Goal: Task Accomplishment & Management: Manage account settings

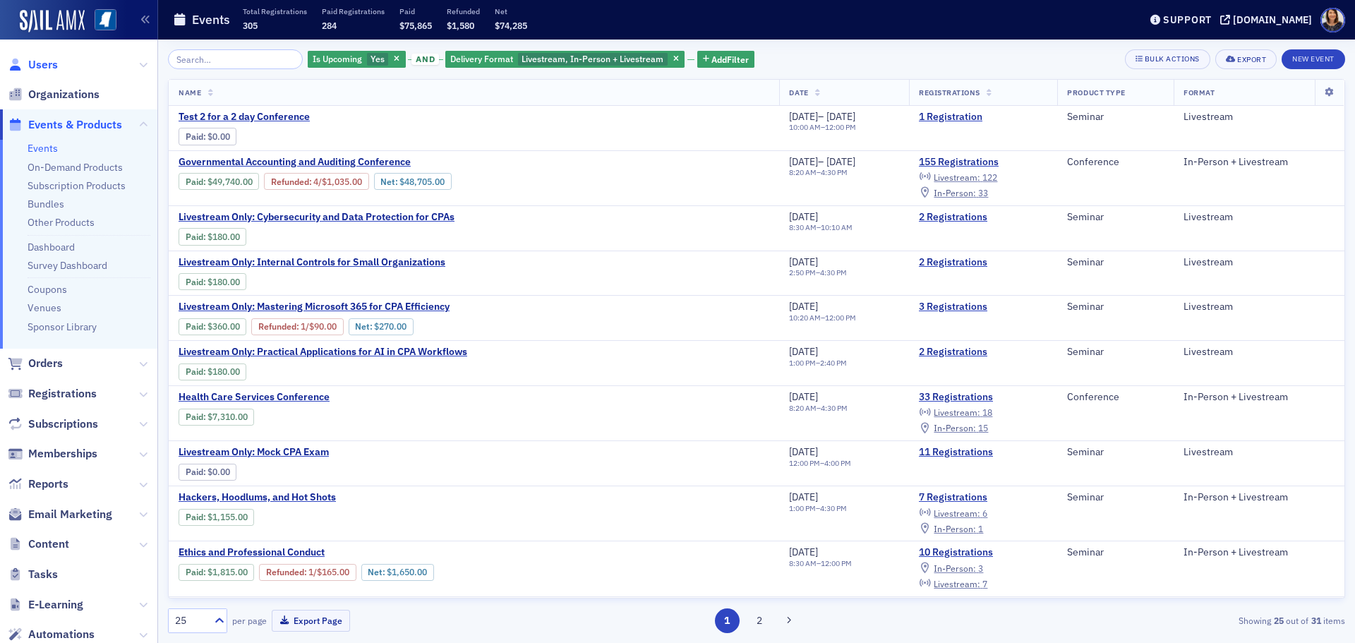
click at [42, 65] on span "Users" at bounding box center [43, 65] width 30 height 16
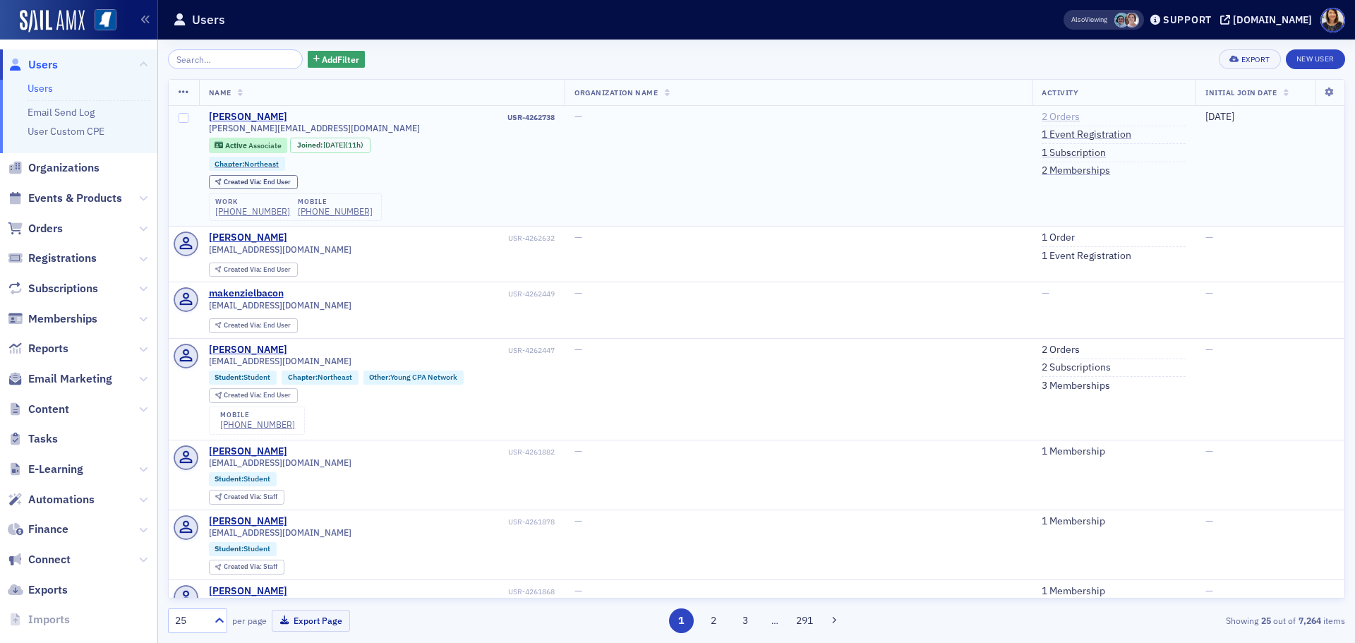
click at [1041, 121] on link "2 Orders" at bounding box center [1060, 117] width 38 height 13
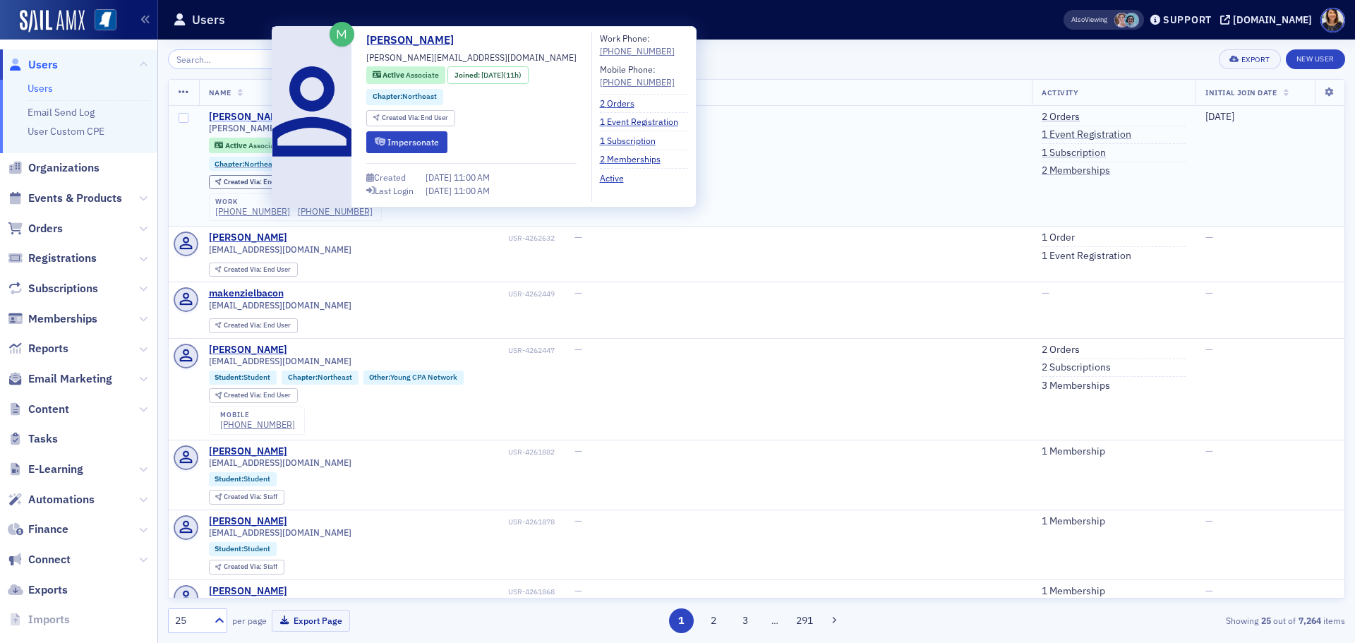
click at [246, 114] on div "[PERSON_NAME]" at bounding box center [248, 117] width 78 height 13
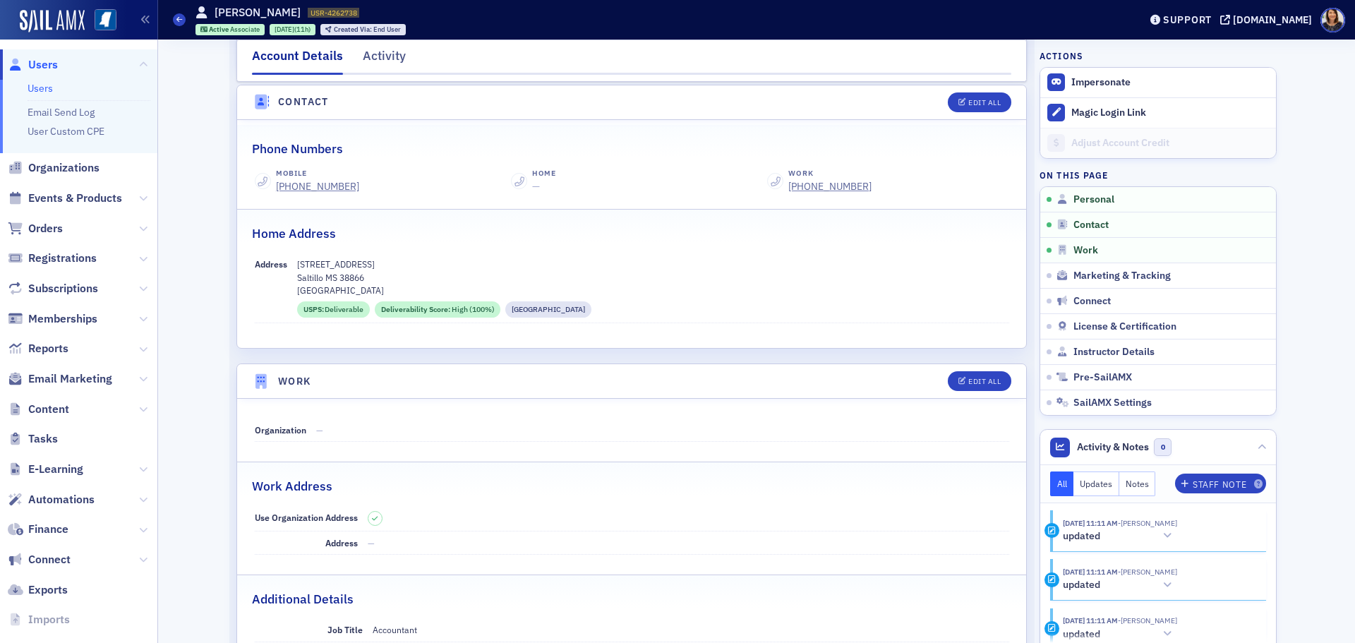
scroll to position [603, 0]
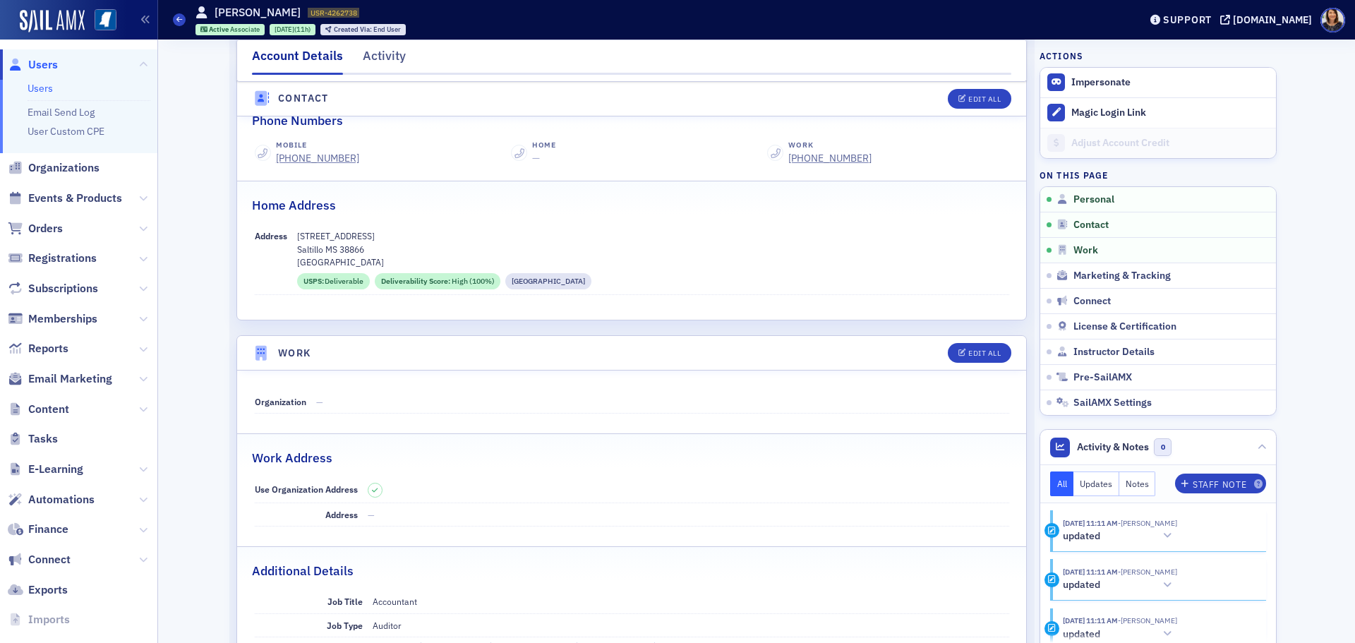
click at [496, 406] on dd "—" at bounding box center [662, 401] width 693 height 23
click at [989, 356] on div "Edit All" at bounding box center [984, 353] width 32 height 8
select select "US"
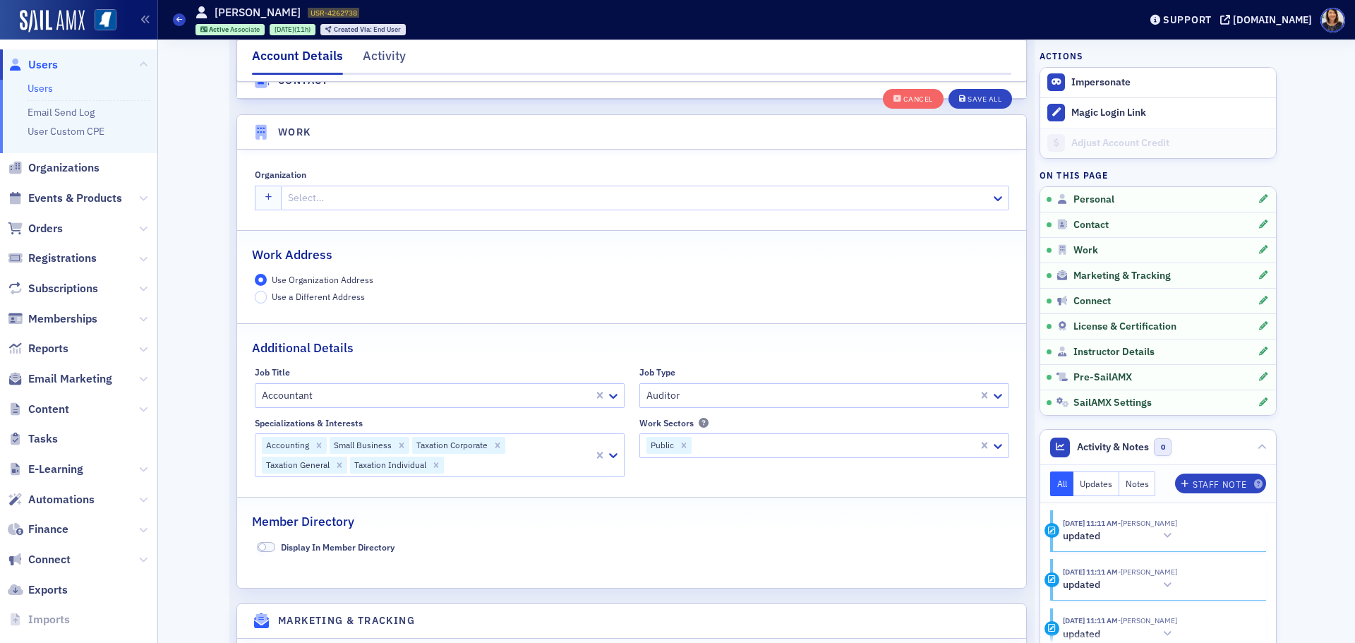
scroll to position [1145, 0]
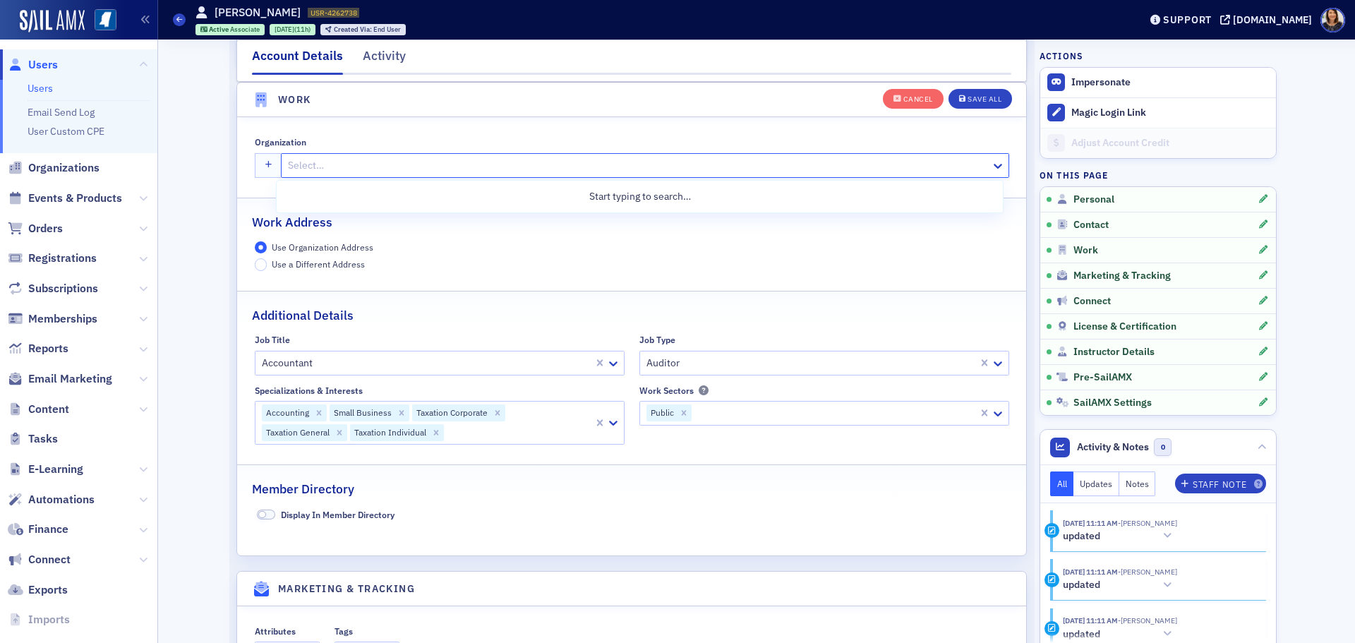
click at [387, 163] on div at bounding box center [637, 166] width 702 height 18
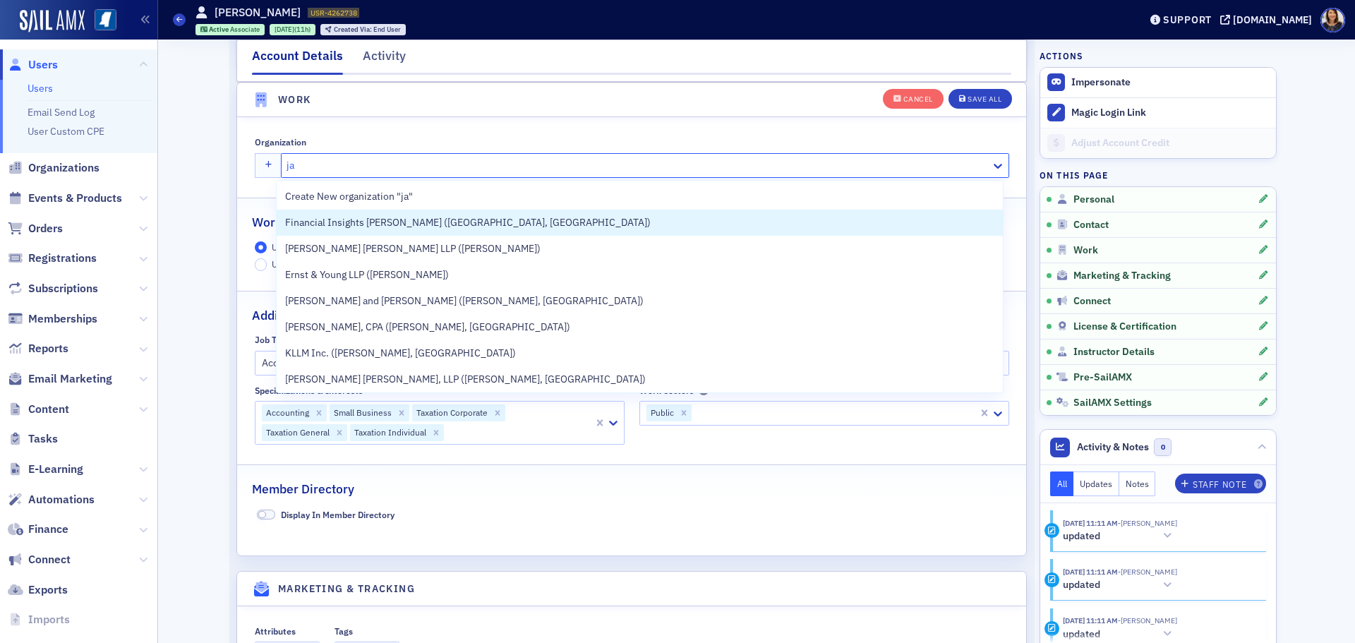
type input "j"
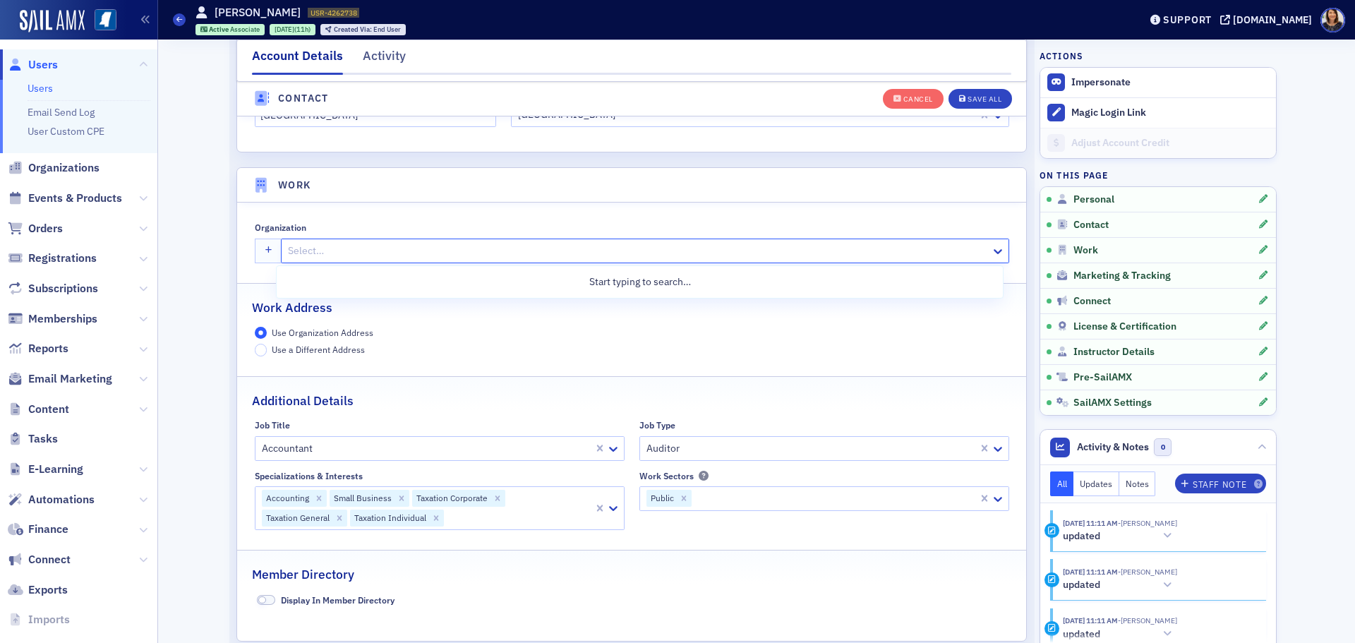
scroll to position [1027, 0]
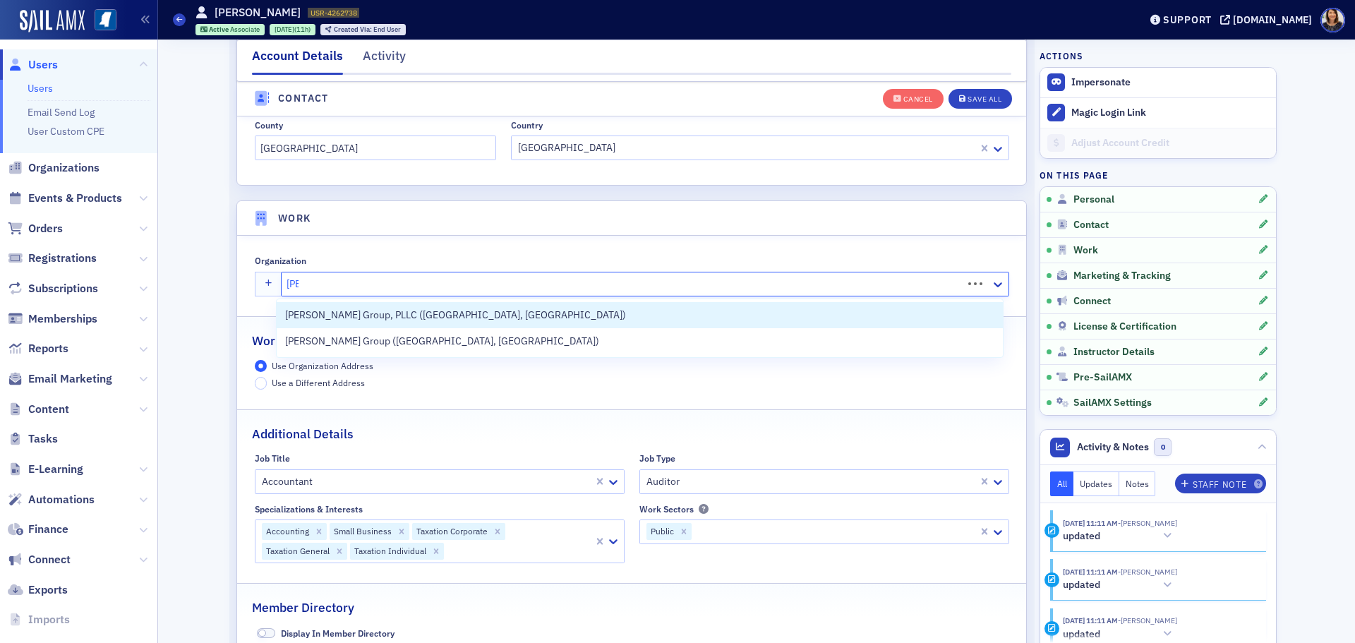
type input "J"
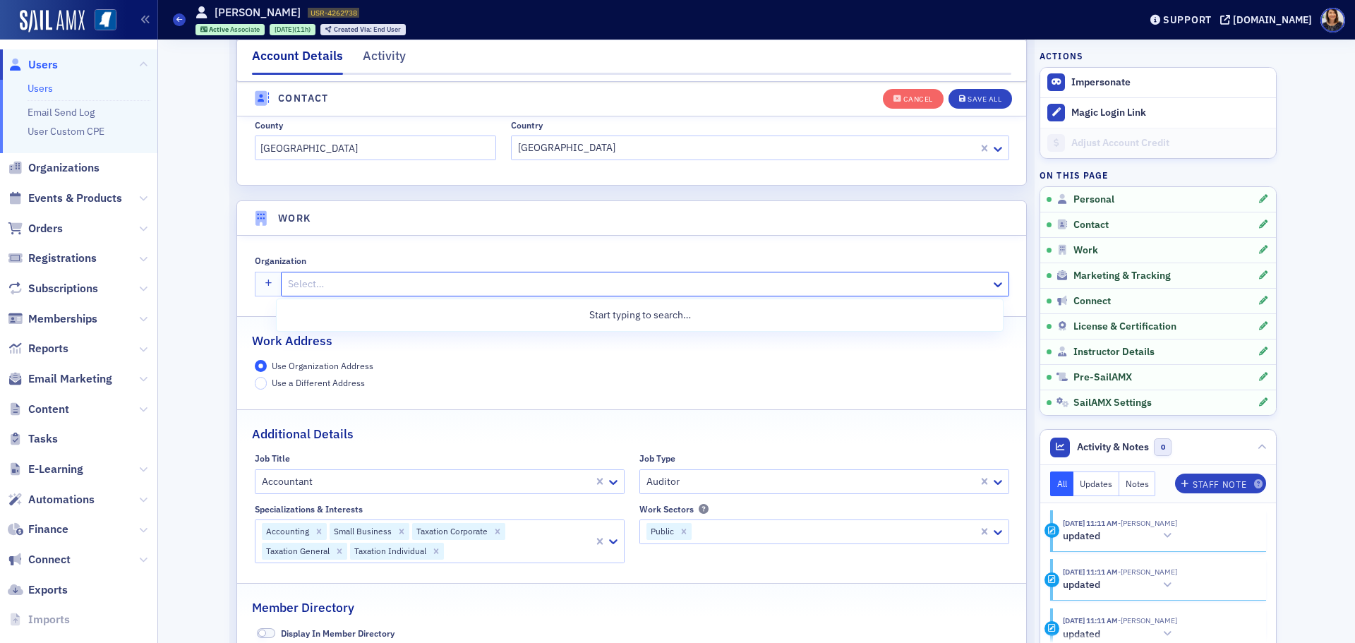
click at [593, 242] on fieldset "Organization Use Up and Down to choose options, press Enter to select the curre…" at bounding box center [631, 273] width 789 height 65
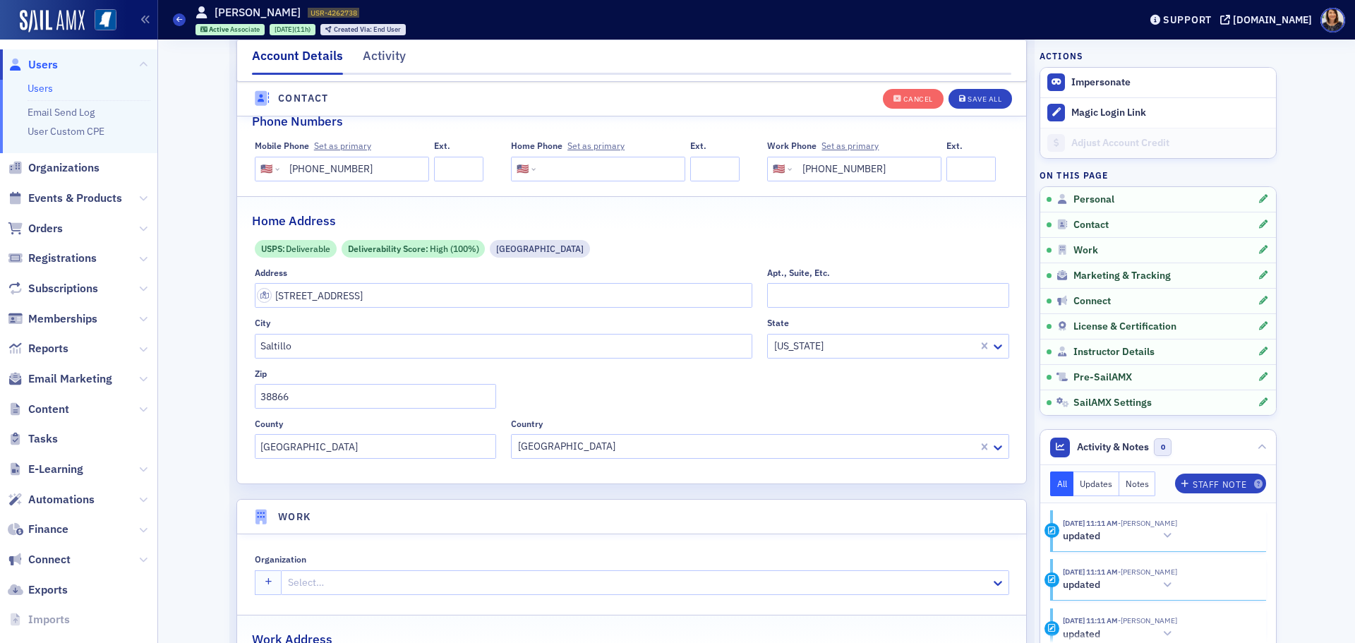
scroll to position [0, 0]
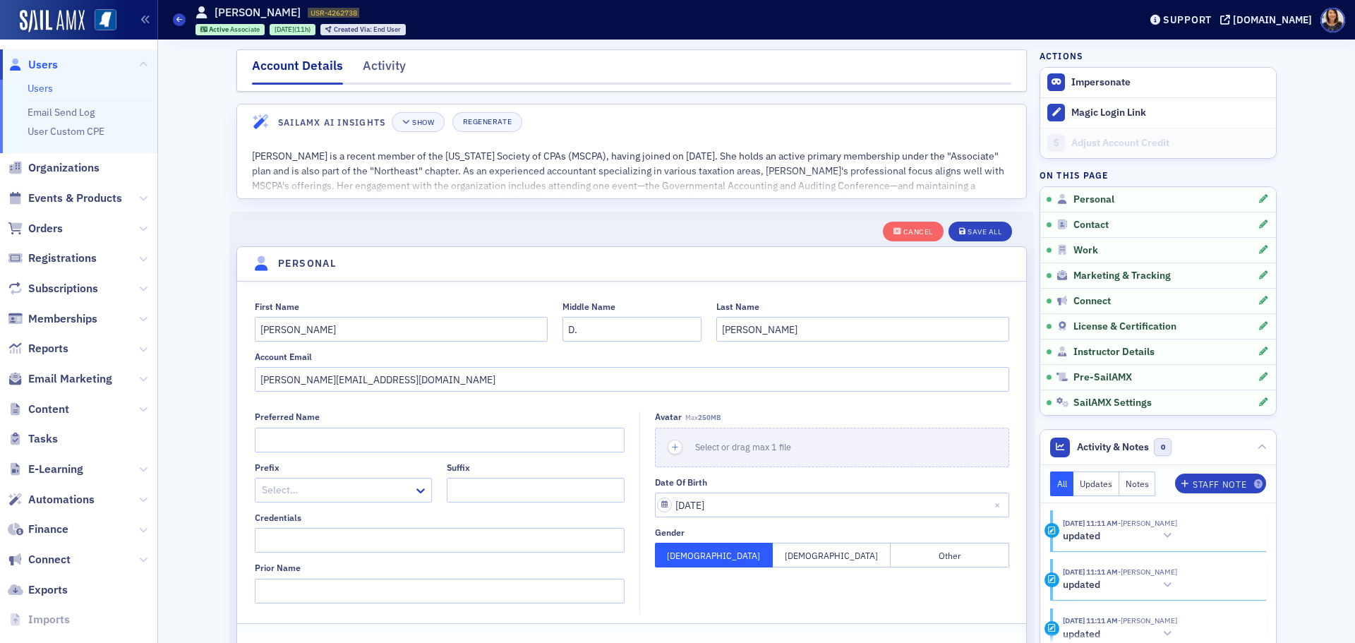
click at [39, 60] on span "Users" at bounding box center [43, 65] width 30 height 16
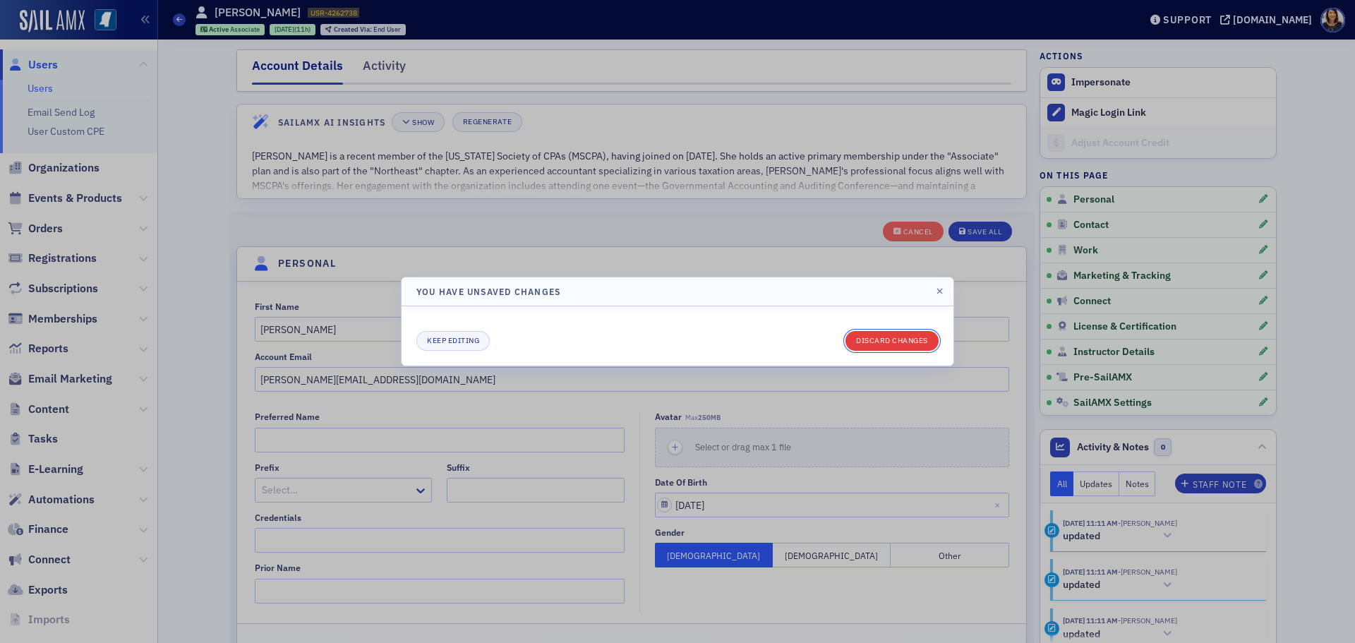
click at [912, 345] on button "Discard changes" at bounding box center [891, 341] width 93 height 20
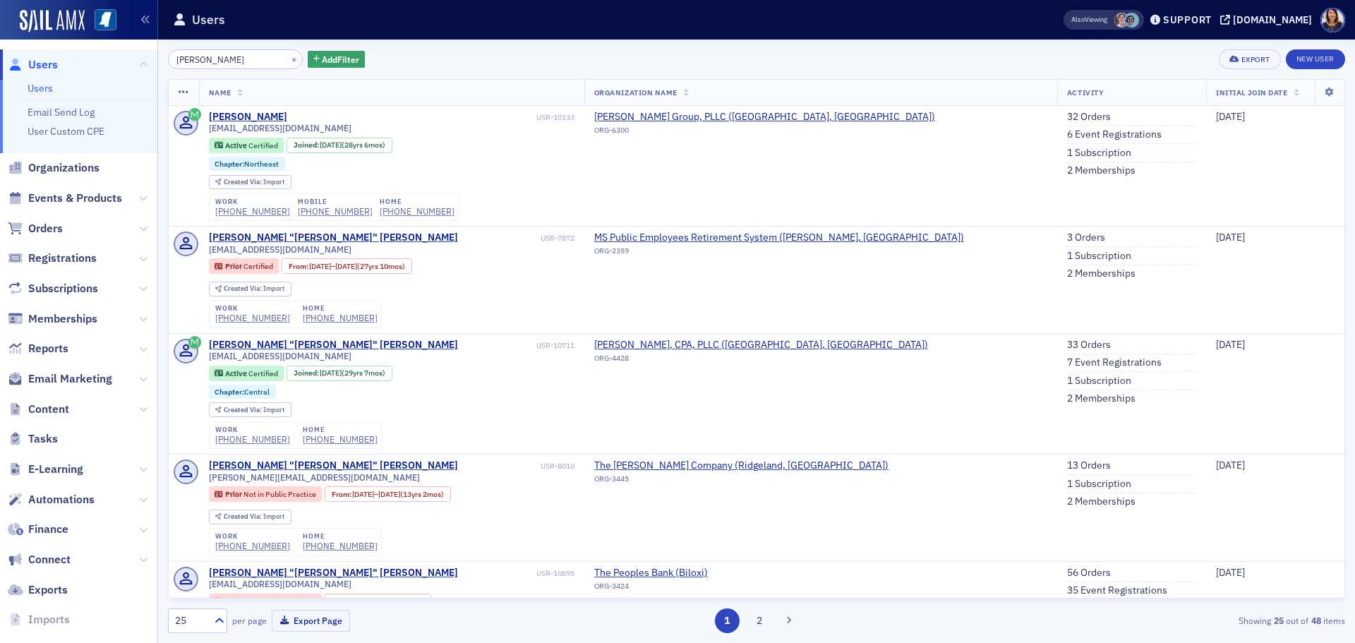
type input "[PERSON_NAME]"
click at [288, 61] on button "×" at bounding box center [294, 58] width 13 height 13
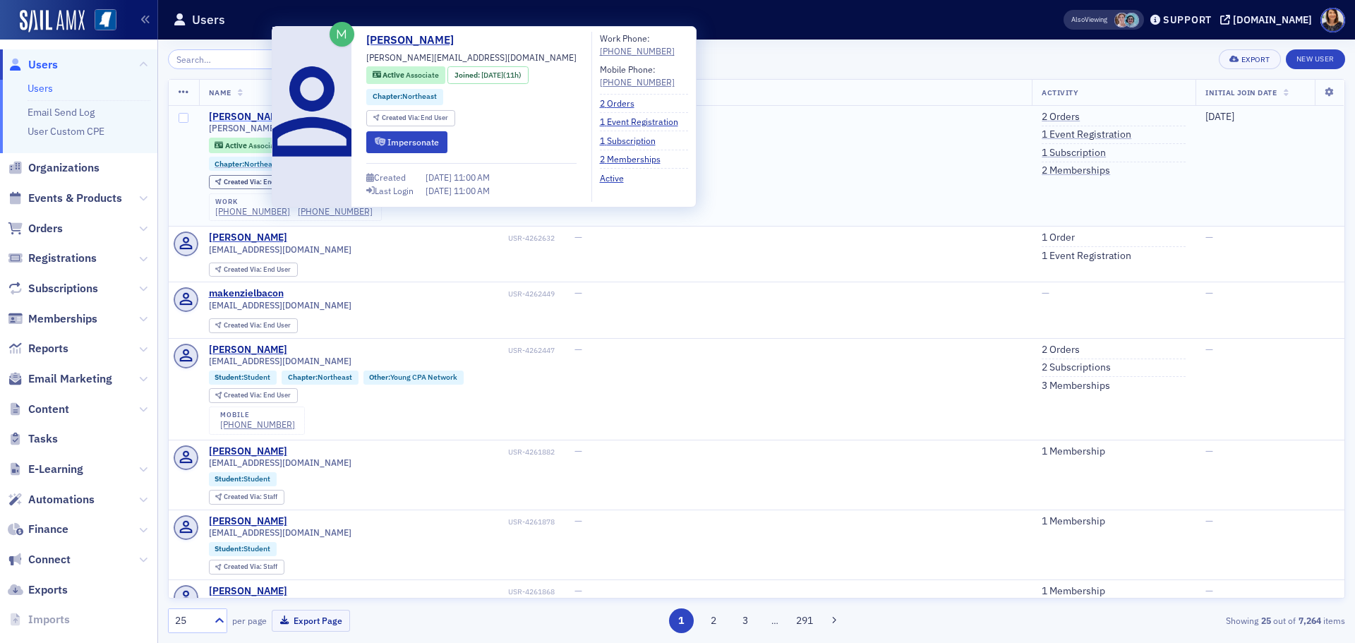
click at [243, 113] on div "[PERSON_NAME]" at bounding box center [248, 117] width 78 height 13
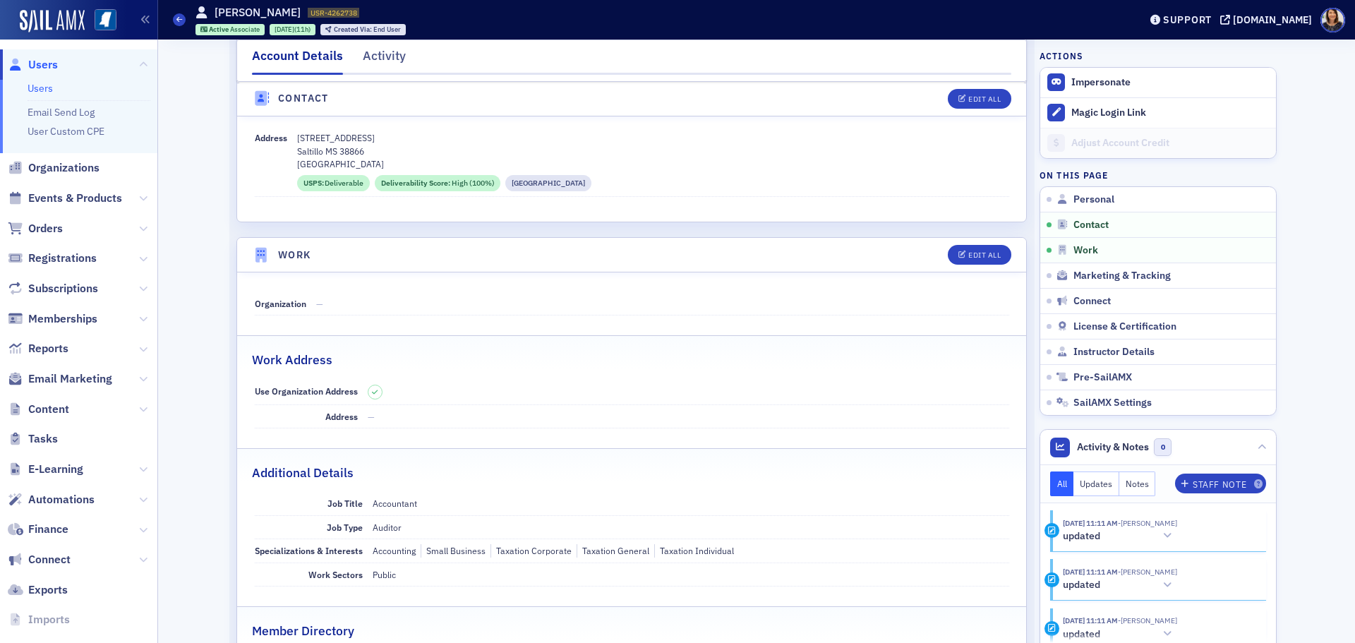
scroll to position [747, 0]
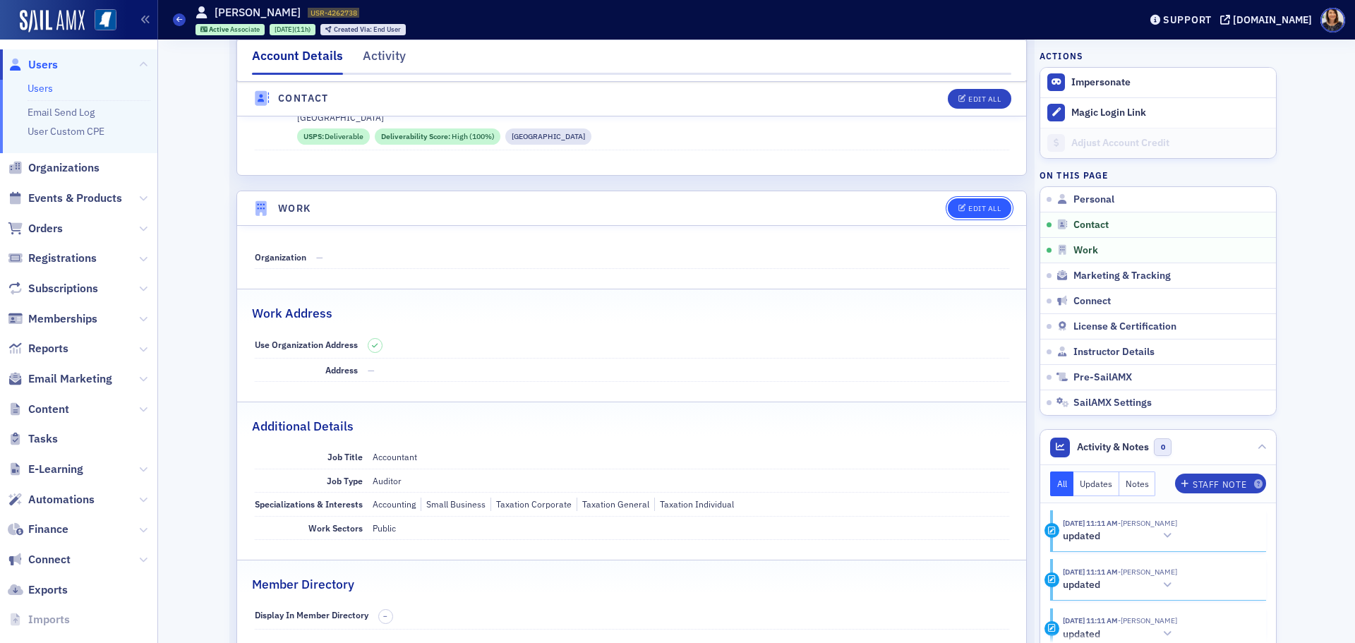
click at [970, 208] on div "Edit All" at bounding box center [984, 209] width 32 height 8
select select "US"
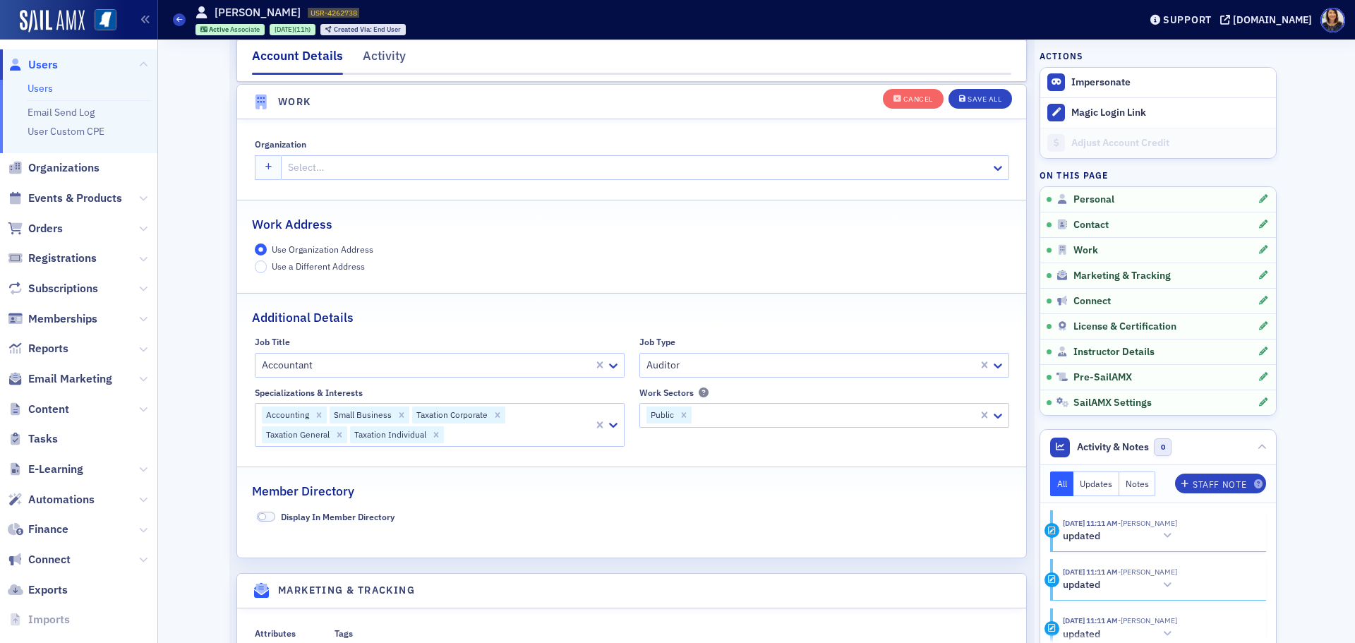
scroll to position [1145, 0]
click at [346, 168] on div at bounding box center [637, 166] width 702 height 18
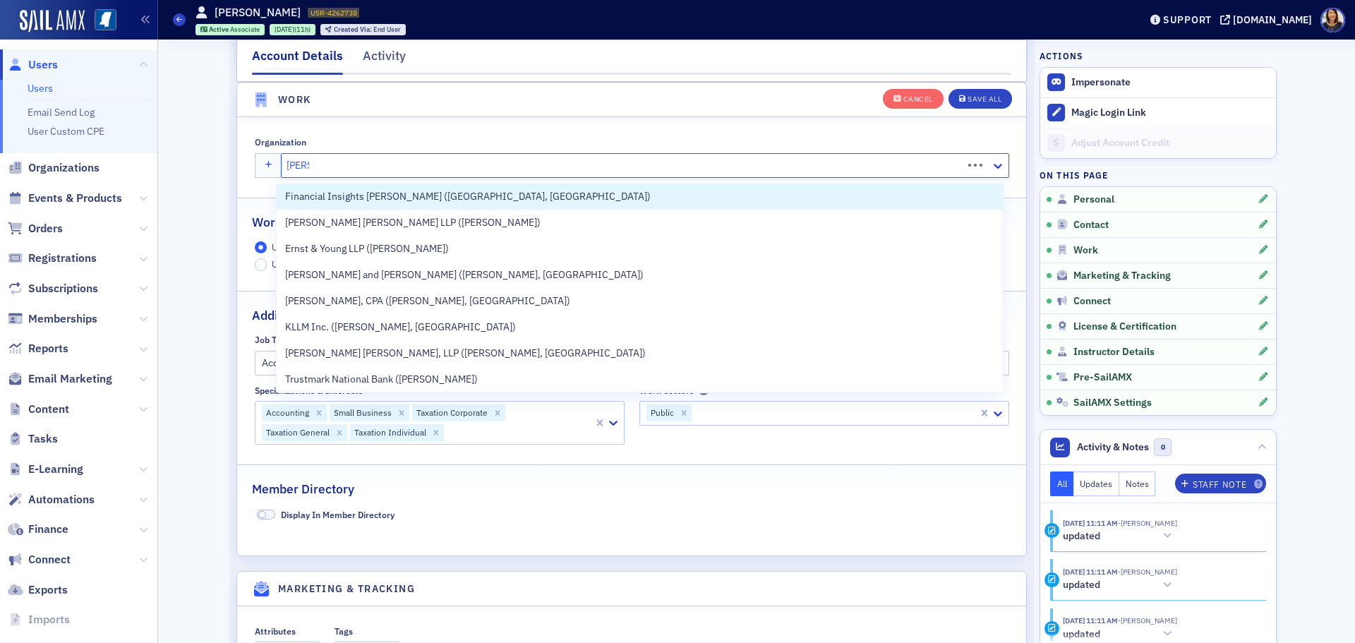
type input "[PERSON_NAME]"
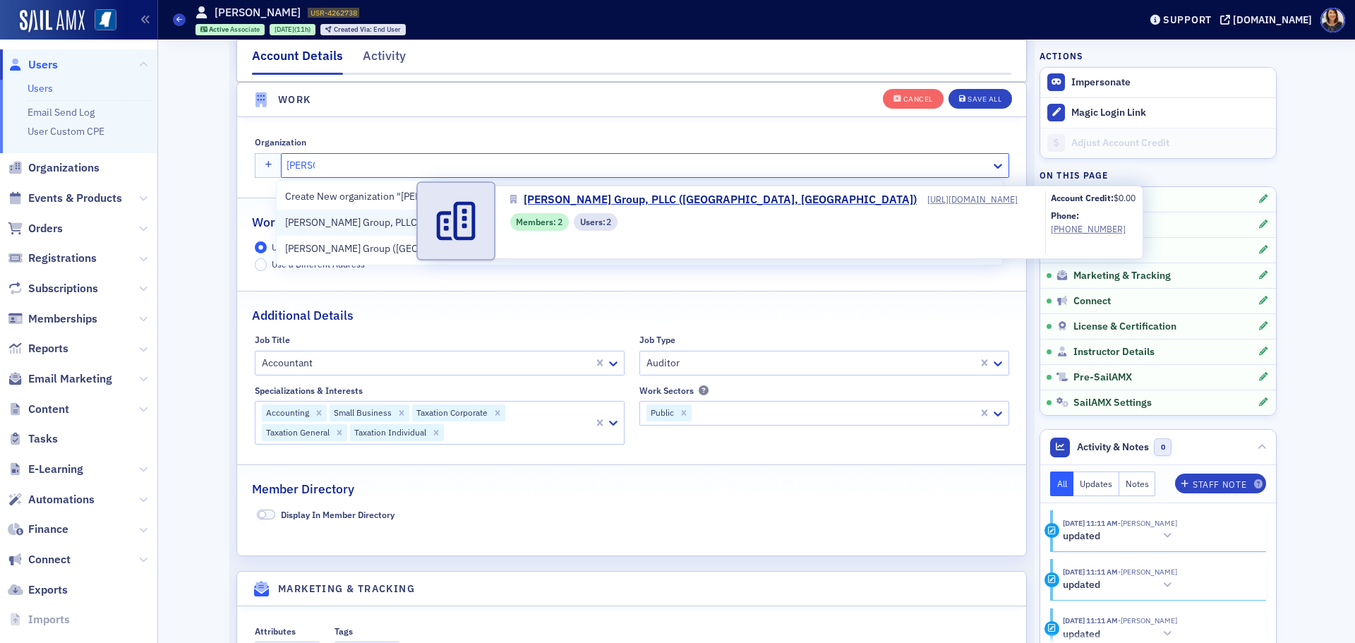
click at [347, 221] on span "[PERSON_NAME] Group, PLLC ([GEOGRAPHIC_DATA], [GEOGRAPHIC_DATA])" at bounding box center [455, 222] width 341 height 15
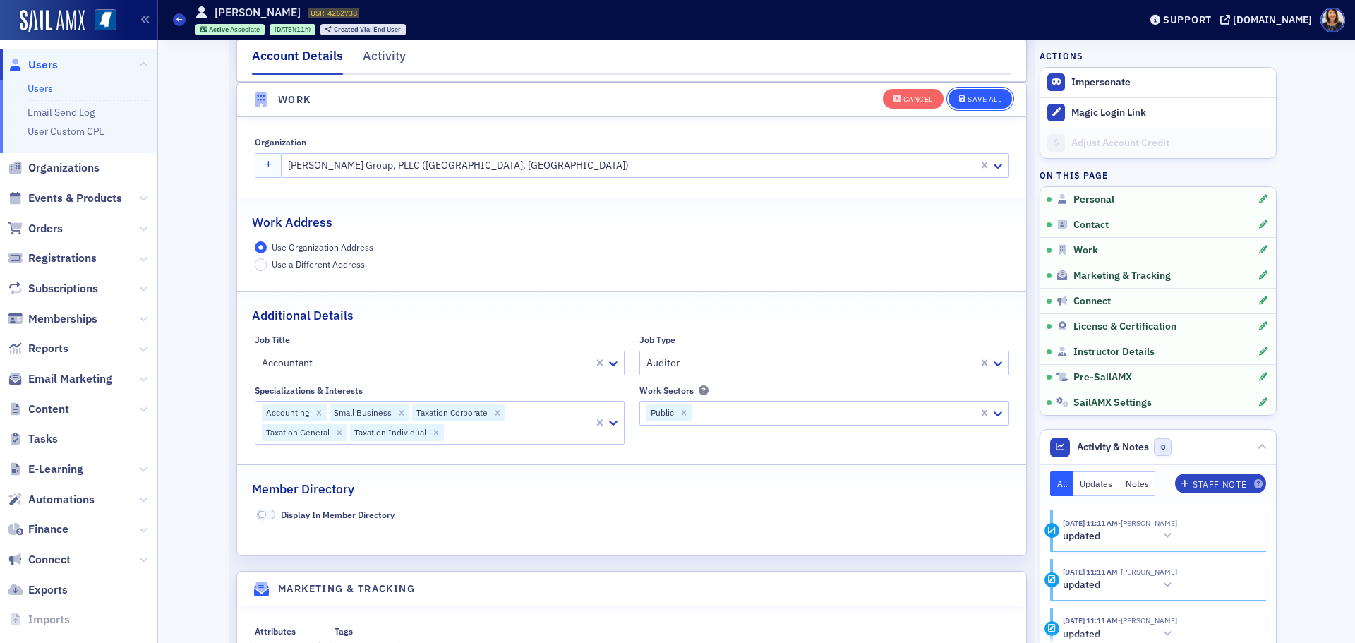
click at [977, 101] on div "Save All" at bounding box center [984, 99] width 34 height 8
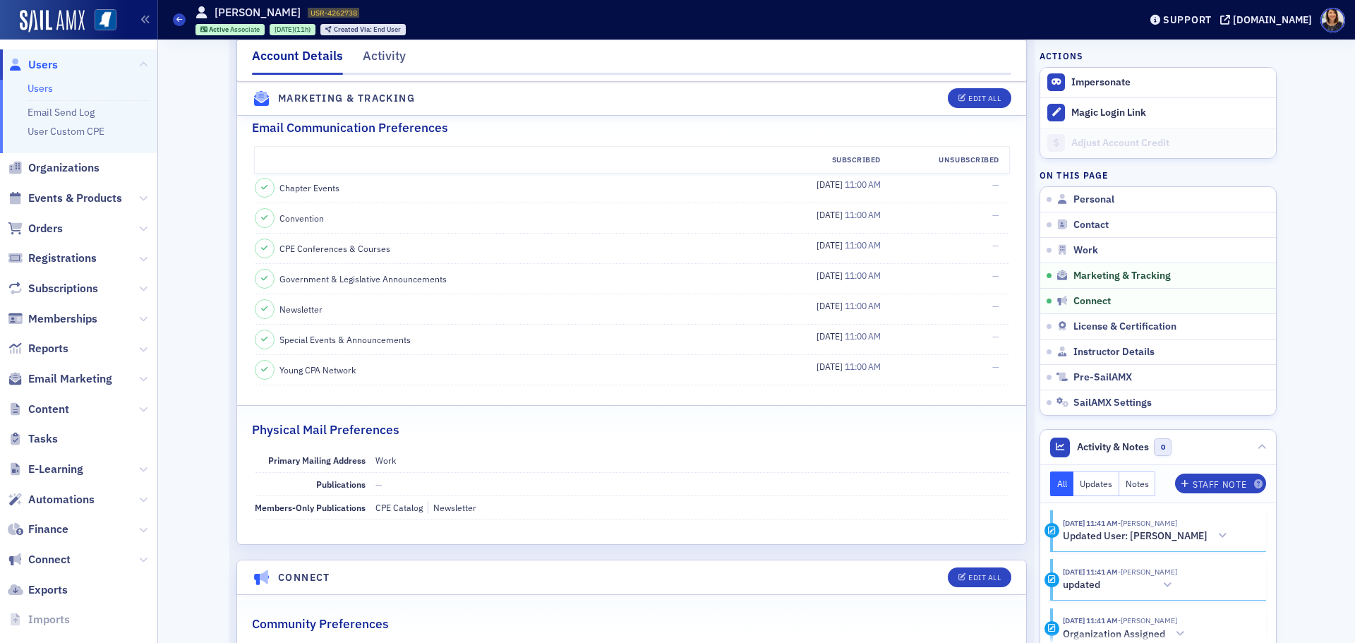
scroll to position [1428, 0]
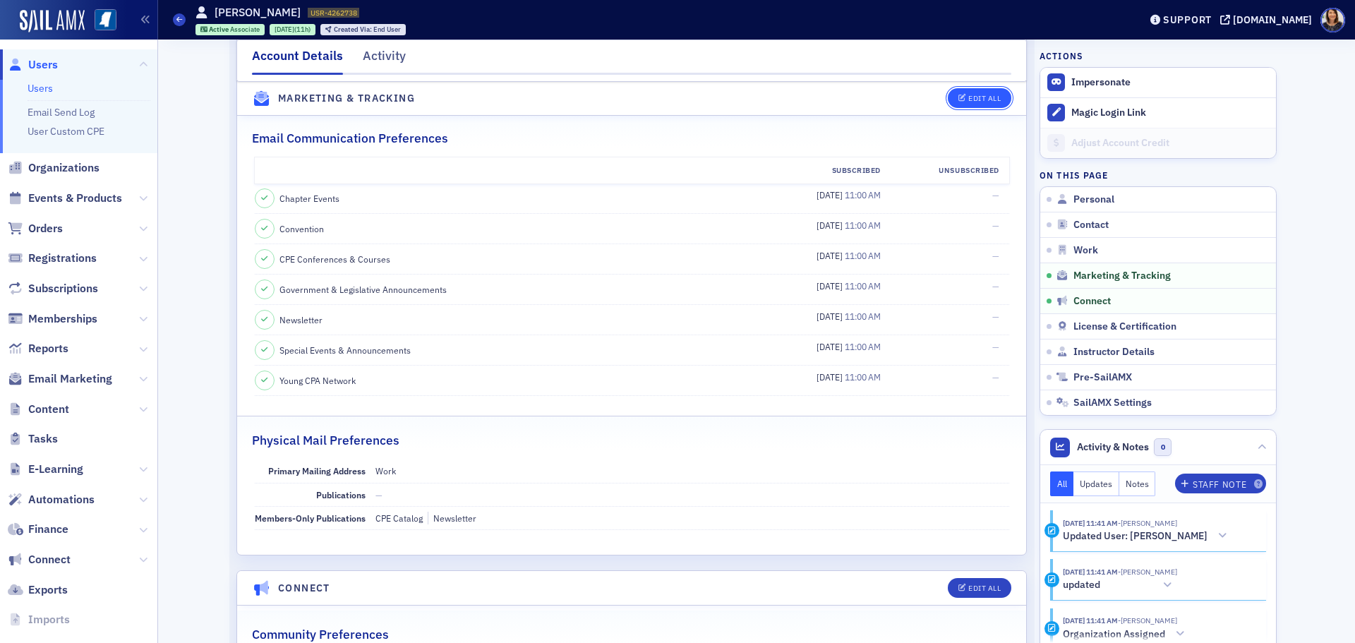
click at [977, 96] on div "Edit All" at bounding box center [984, 99] width 32 height 8
select select "US"
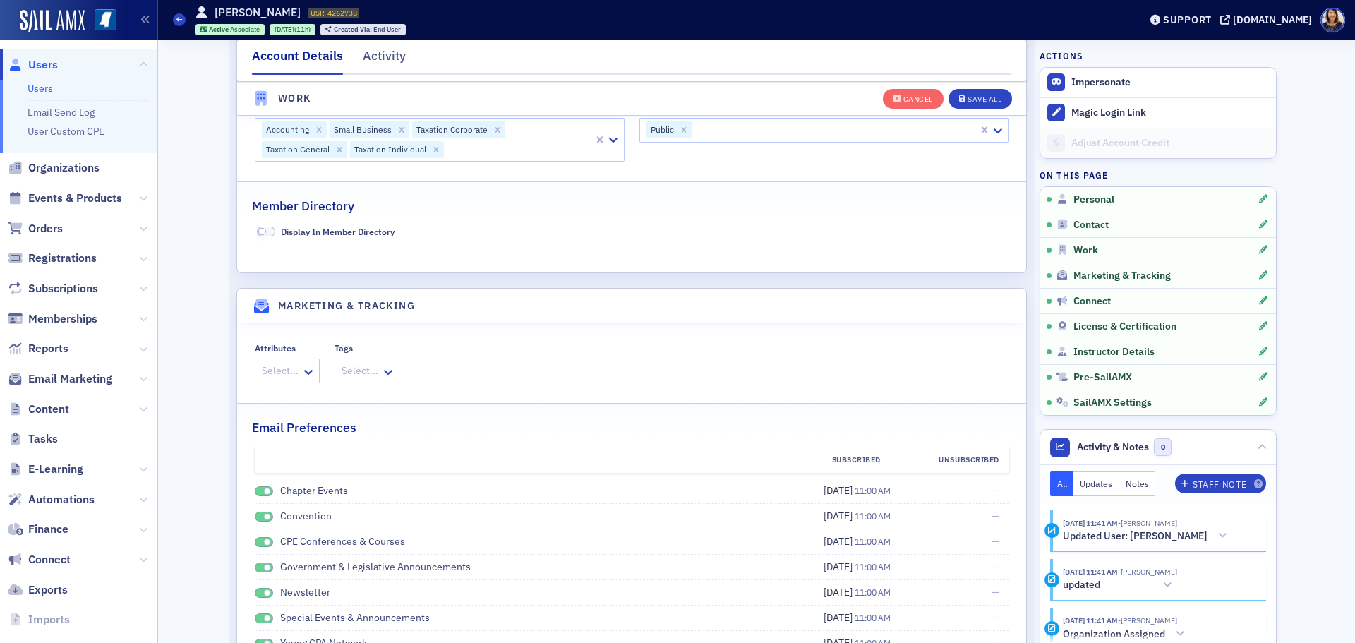
scroll to position [1634, 0]
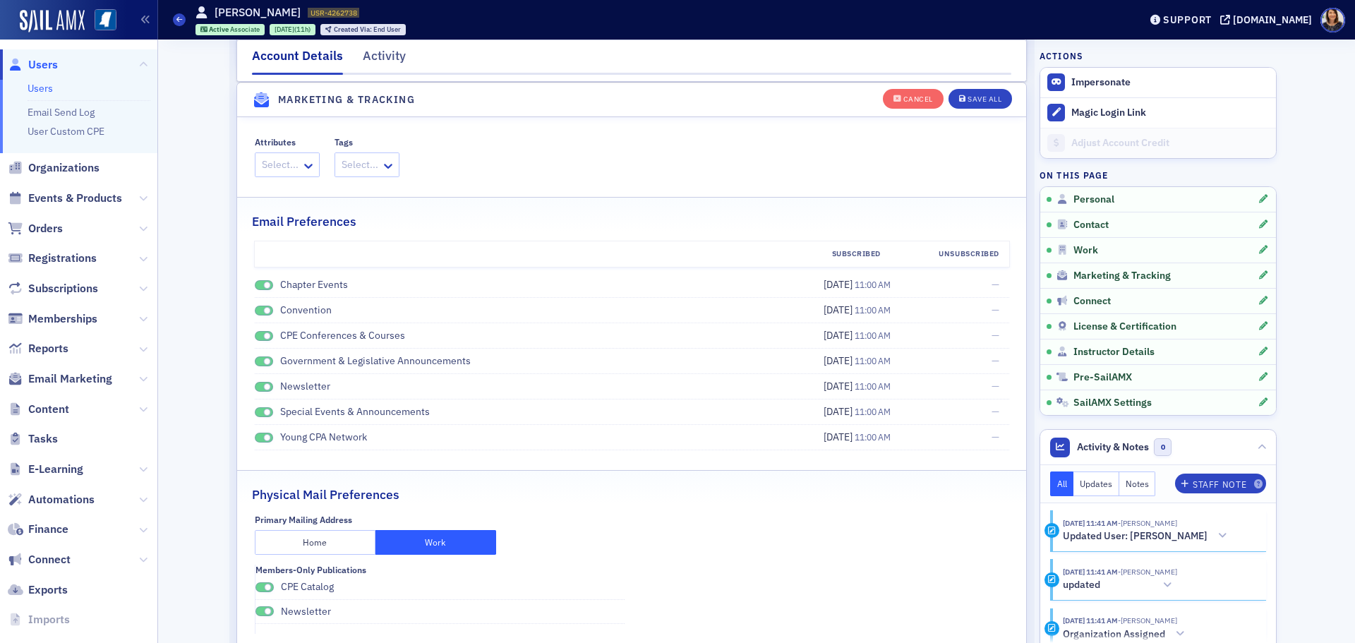
click at [315, 538] on button "Home" at bounding box center [315, 542] width 121 height 25
click at [991, 101] on div "Save All" at bounding box center [984, 99] width 34 height 8
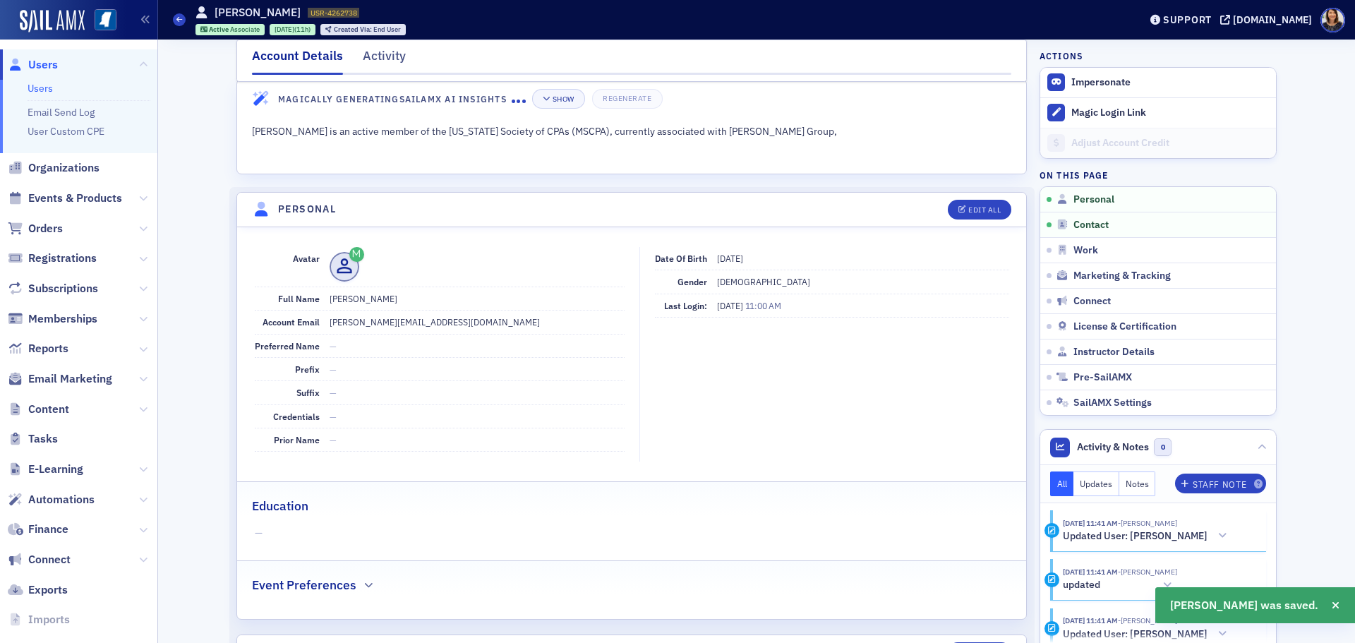
scroll to position [0, 0]
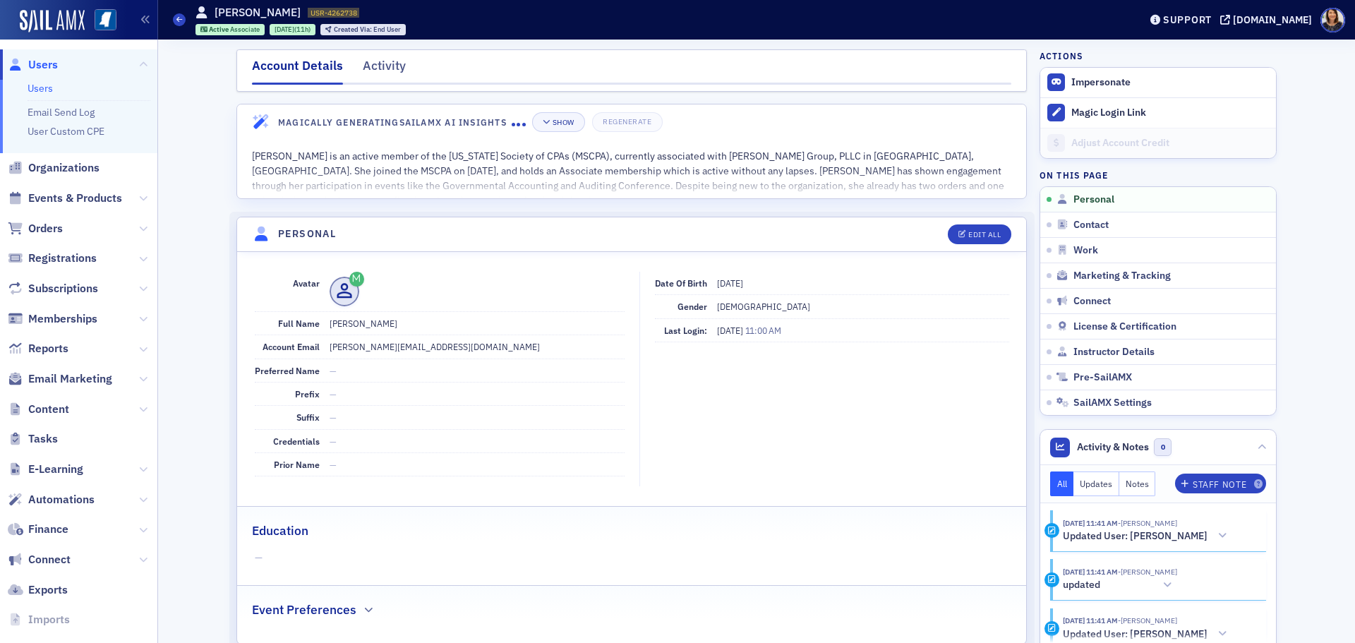
click at [40, 65] on span "Users" at bounding box center [43, 65] width 30 height 16
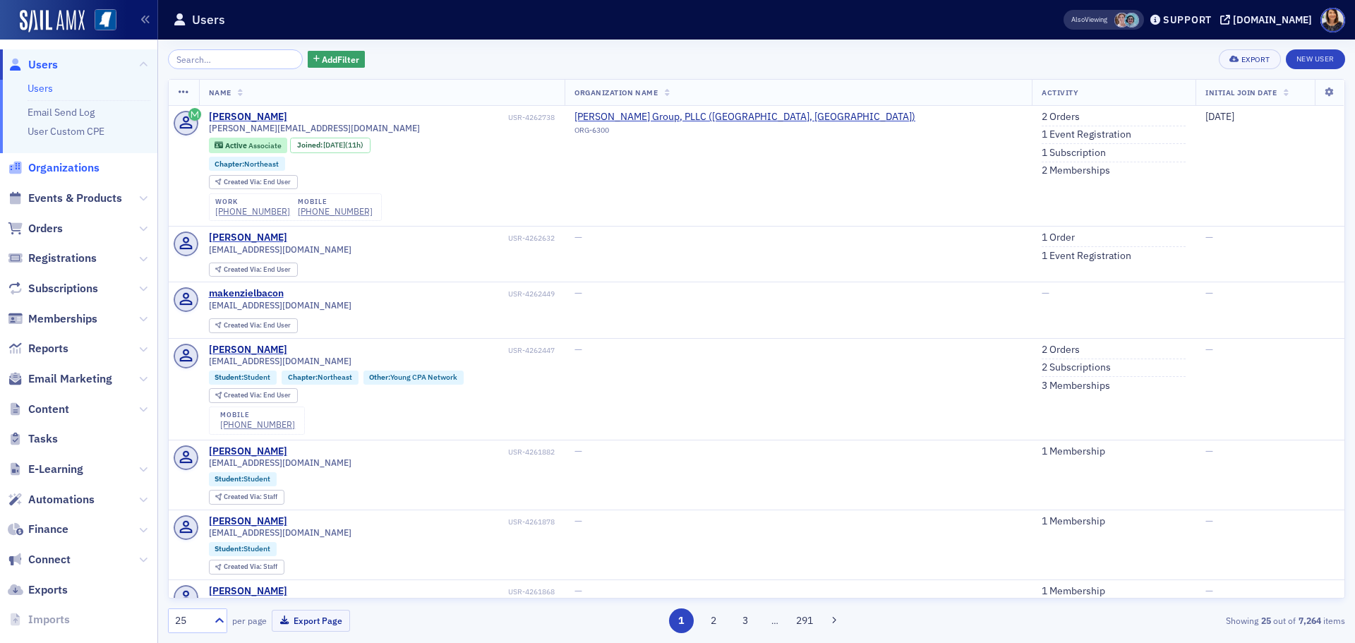
click at [92, 163] on span "Organizations" at bounding box center [63, 168] width 71 height 16
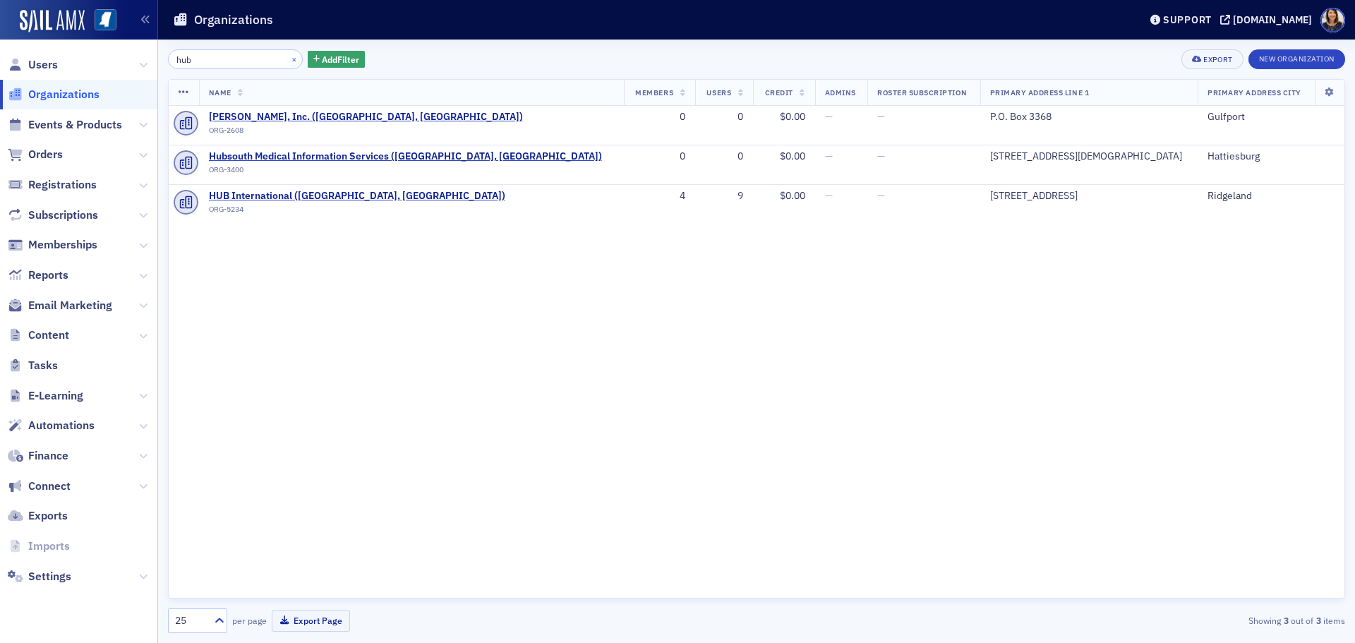
type input "hub"
click at [288, 61] on button "×" at bounding box center [294, 58] width 13 height 13
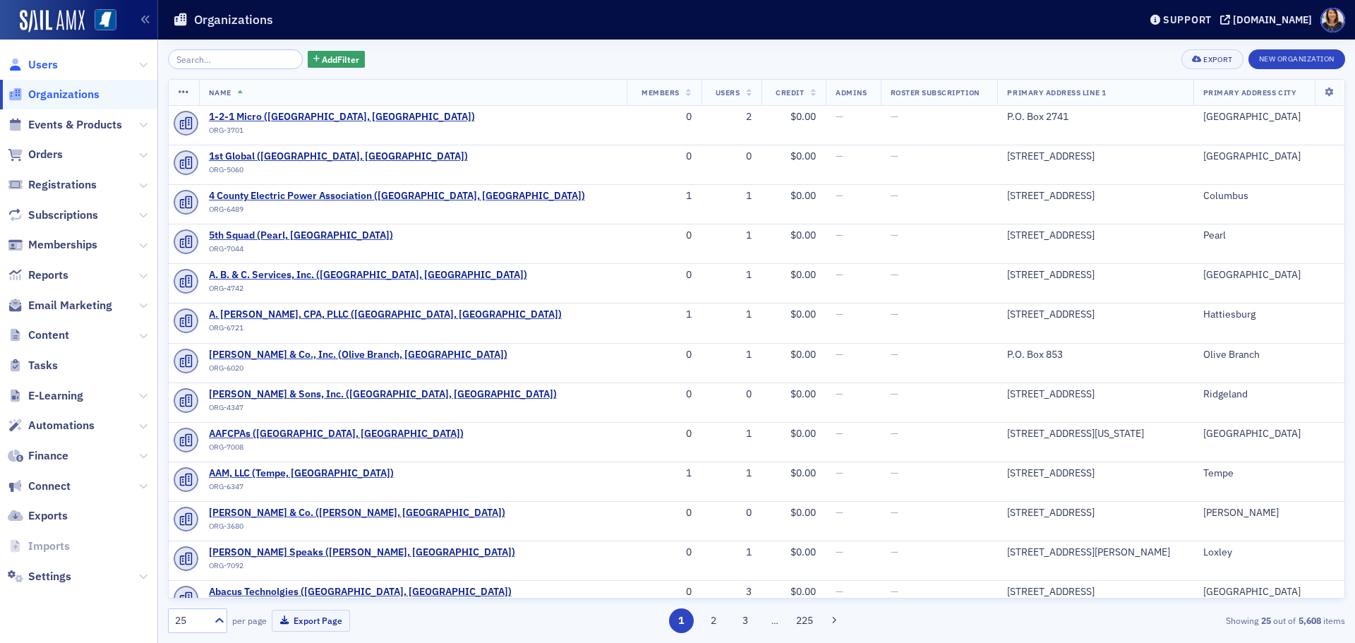
click at [39, 66] on span "Users" at bounding box center [43, 65] width 30 height 16
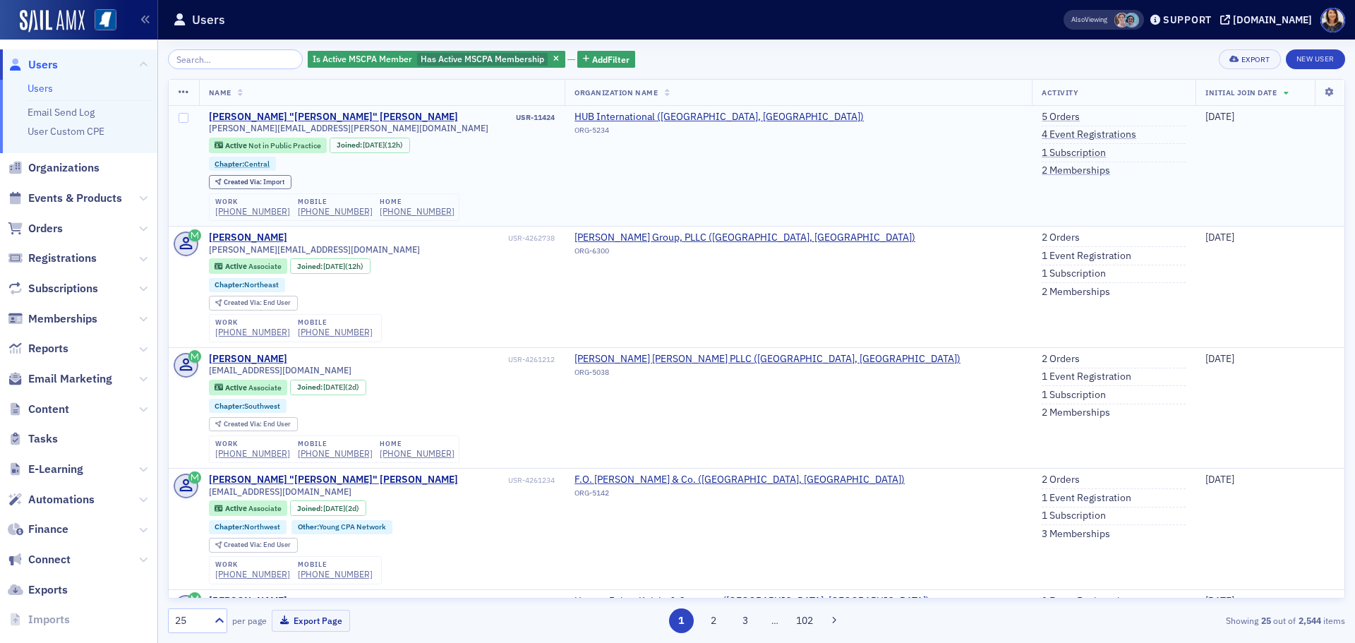
click at [1328, 118] on td "[DATE]" at bounding box center [1269, 166] width 149 height 121
click at [1041, 114] on link "5 Orders" at bounding box center [1060, 117] width 38 height 13
click at [236, 66] on input "search" at bounding box center [235, 59] width 135 height 20
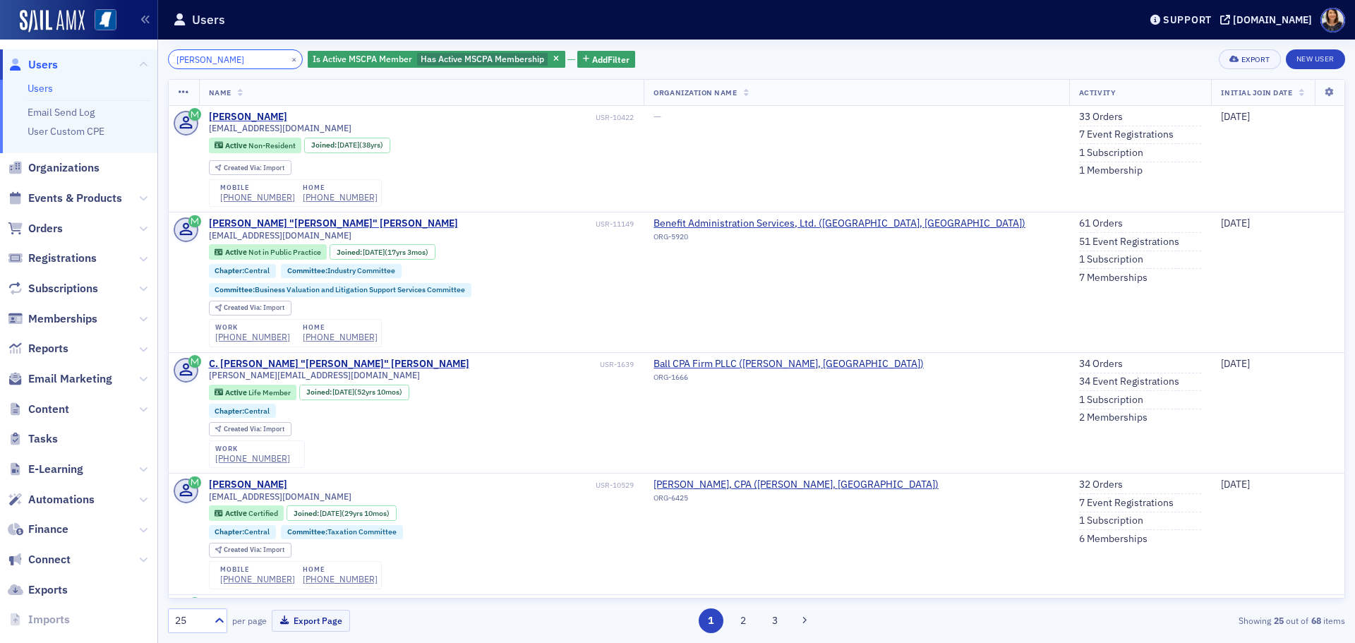
click at [248, 58] on input "david simmons" at bounding box center [235, 59] width 135 height 20
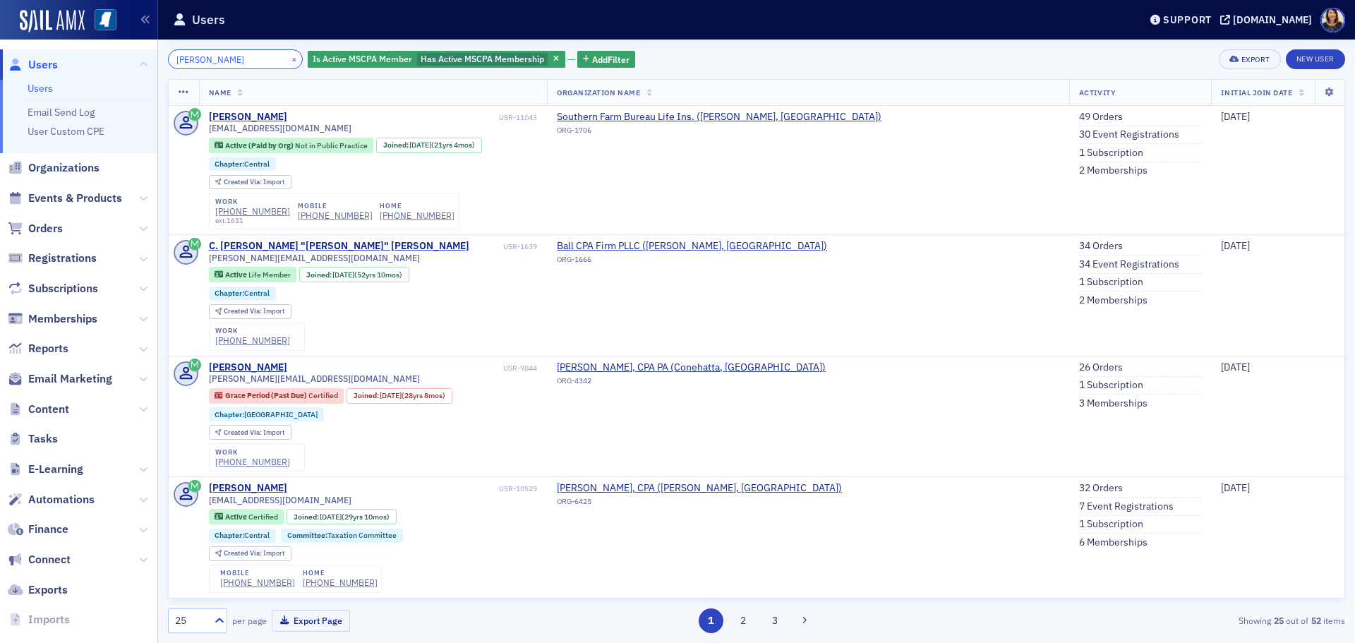
type input "david simmonds"
click at [288, 62] on button "×" at bounding box center [294, 58] width 13 height 13
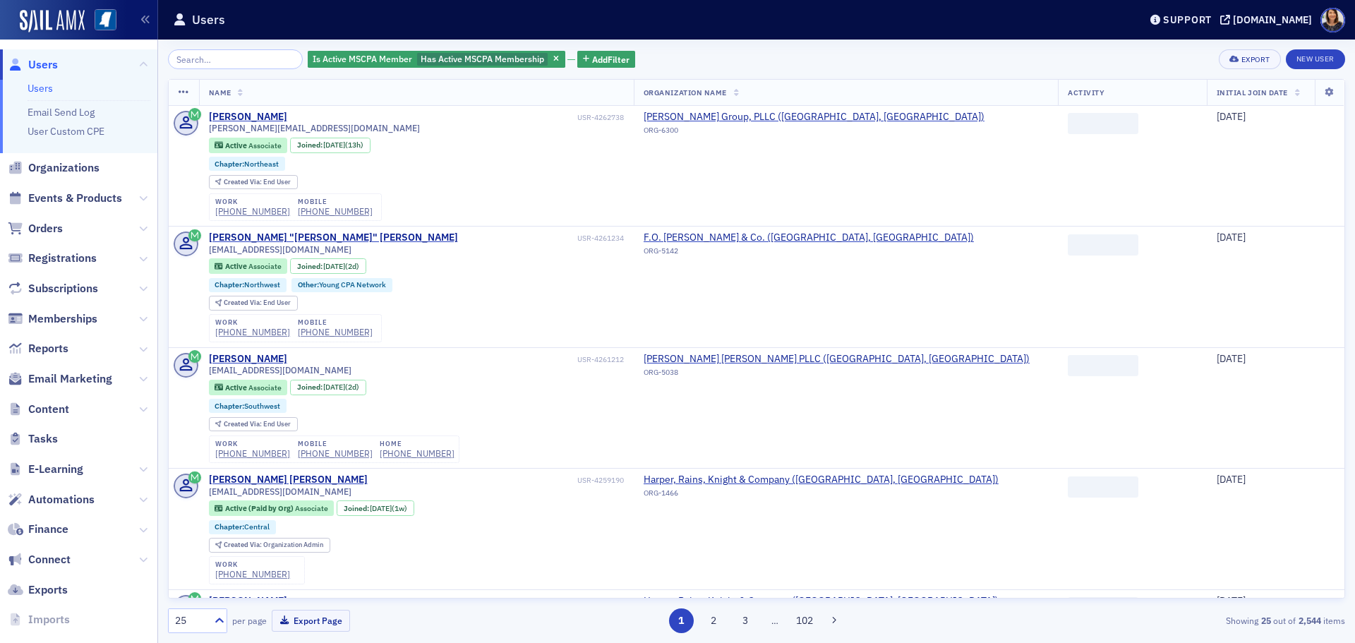
click at [33, 60] on span "Users" at bounding box center [43, 65] width 30 height 16
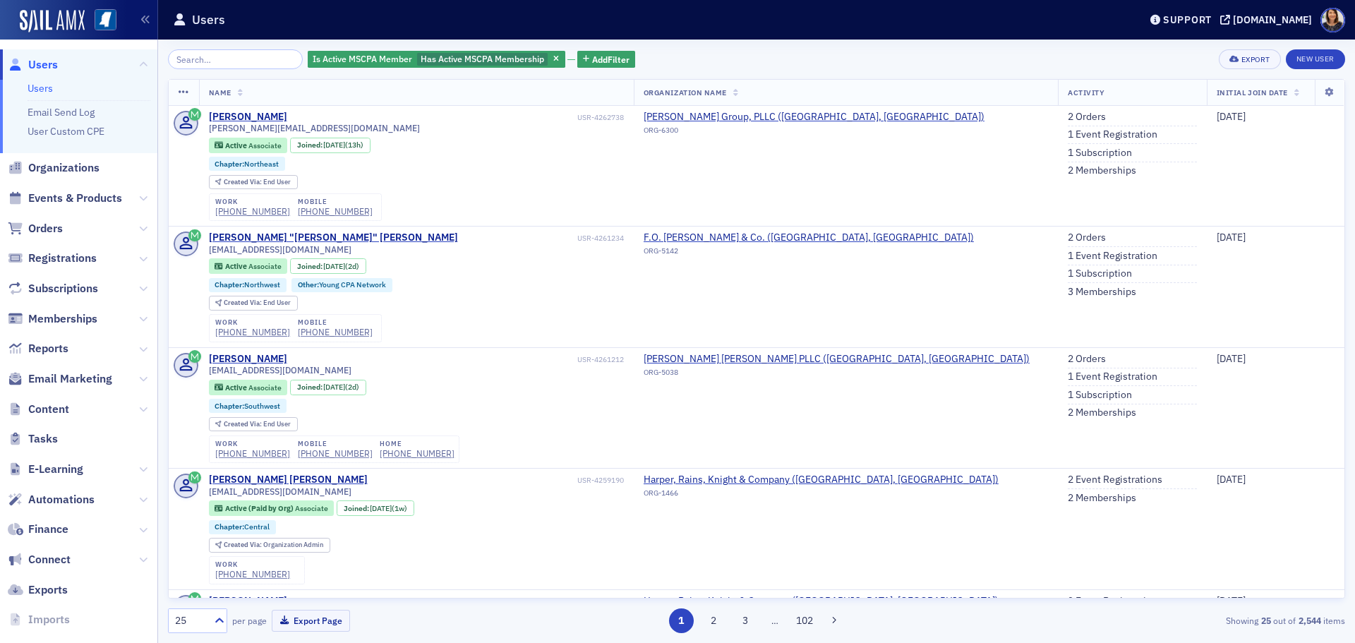
click at [57, 58] on span "Users" at bounding box center [43, 65] width 30 height 16
click at [55, 60] on span "Users" at bounding box center [43, 65] width 30 height 16
